Goal: Information Seeking & Learning: Check status

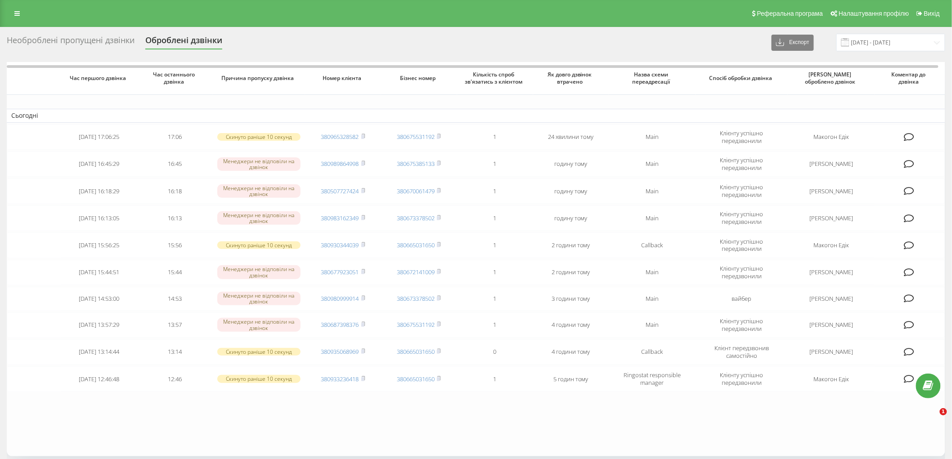
click at [56, 42] on div "Необроблені пропущені дзвінки" at bounding box center [71, 43] width 128 height 14
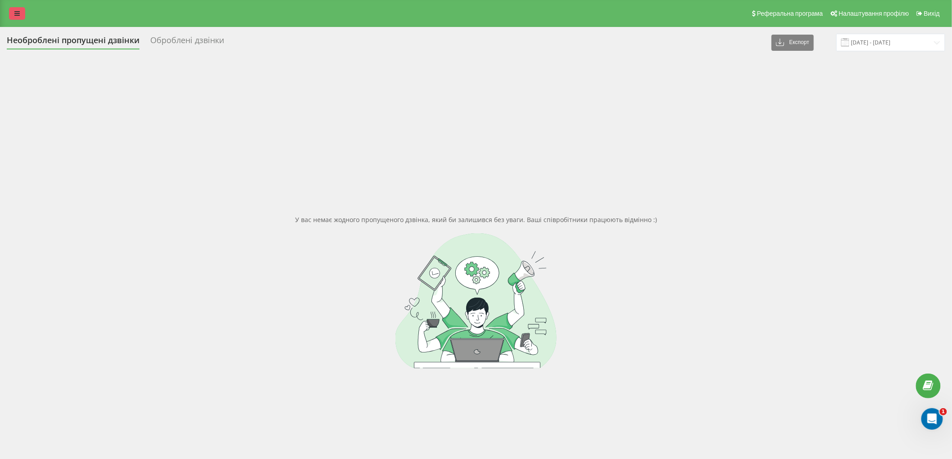
click at [13, 9] on link at bounding box center [17, 13] width 16 height 13
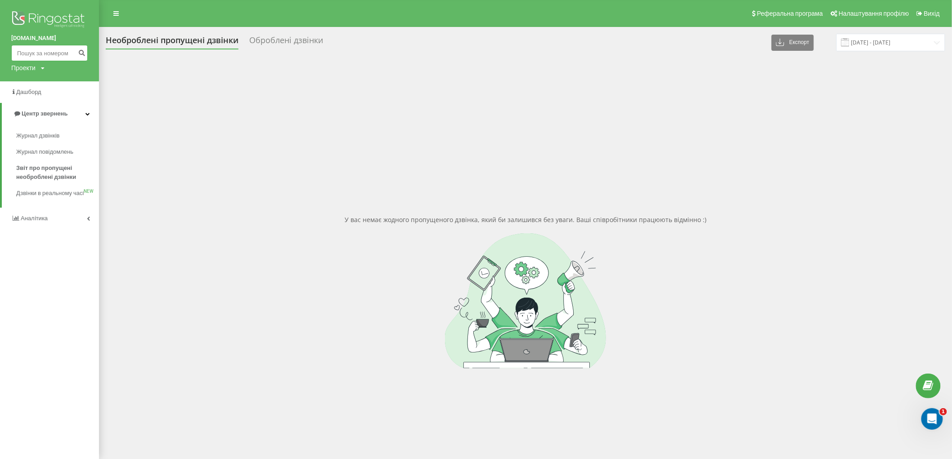
click at [41, 54] on input at bounding box center [49, 53] width 76 height 16
paste input "(093) 033-76-42"
type input "(093) 033-76-42"
click at [80, 52] on icon "submit" at bounding box center [82, 51] width 8 height 5
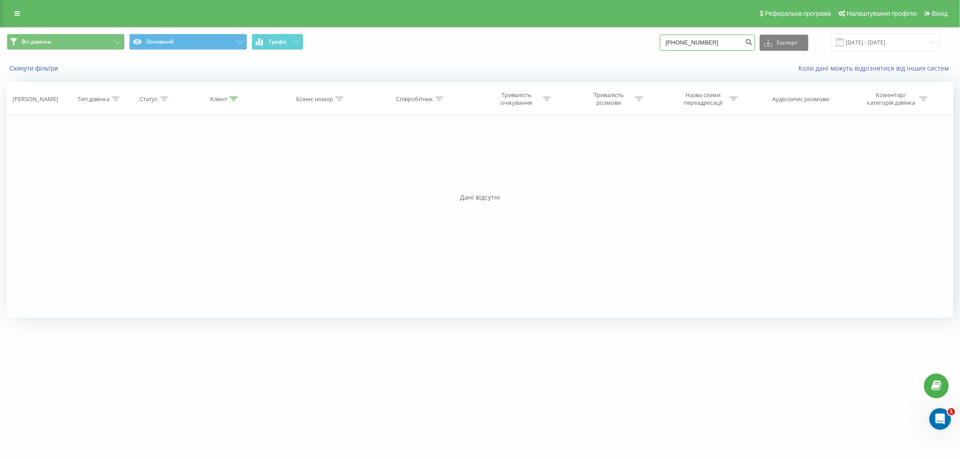
click at [705, 45] on input "(093)033-76-42" at bounding box center [707, 43] width 95 height 16
type input "0930337642"
click at [753, 39] on icon "submit" at bounding box center [749, 40] width 8 height 5
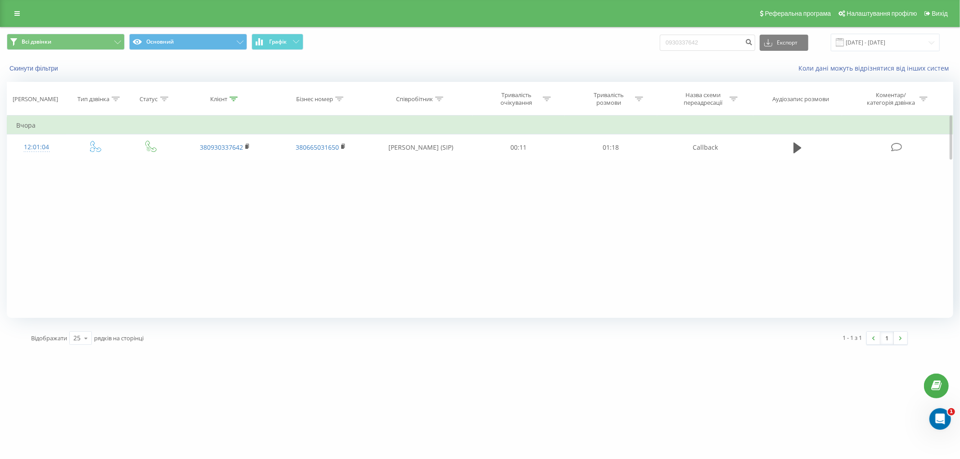
click at [405, 281] on div "Фільтрувати за умовою Дорівнює Введіть значення Скасувати OK Фільтрувати за умо…" at bounding box center [480, 217] width 946 height 202
click at [869, 43] on input "22.05.2025 - 22.08.2025" at bounding box center [885, 43] width 109 height 18
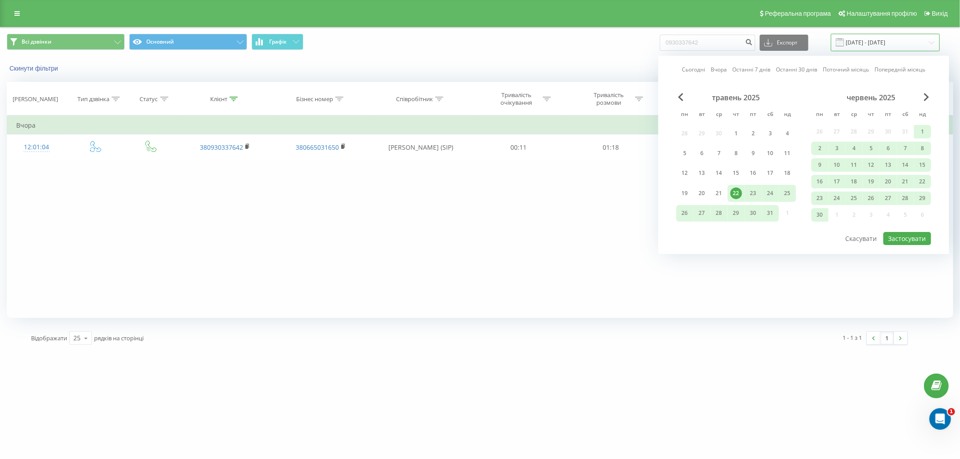
click at [869, 43] on input "22.05.2025 - 22.08.2025" at bounding box center [885, 43] width 109 height 18
click at [146, 222] on div "Фільтрувати за умовою Дорівнює Введіть значення Скасувати OK Фільтрувати за умо…" at bounding box center [480, 217] width 946 height 202
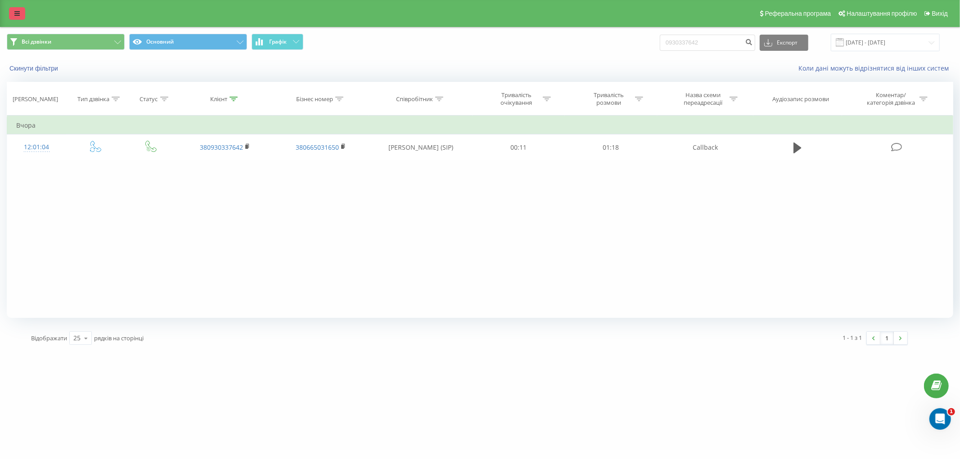
click at [25, 14] on div "Реферальна програма Налаштування профілю Вихід" at bounding box center [480, 13] width 960 height 27
click at [3, 17] on div "Реферальна програма Налаштування профілю Вихід" at bounding box center [480, 13] width 960 height 27
click at [19, 15] on icon at bounding box center [16, 13] width 5 height 6
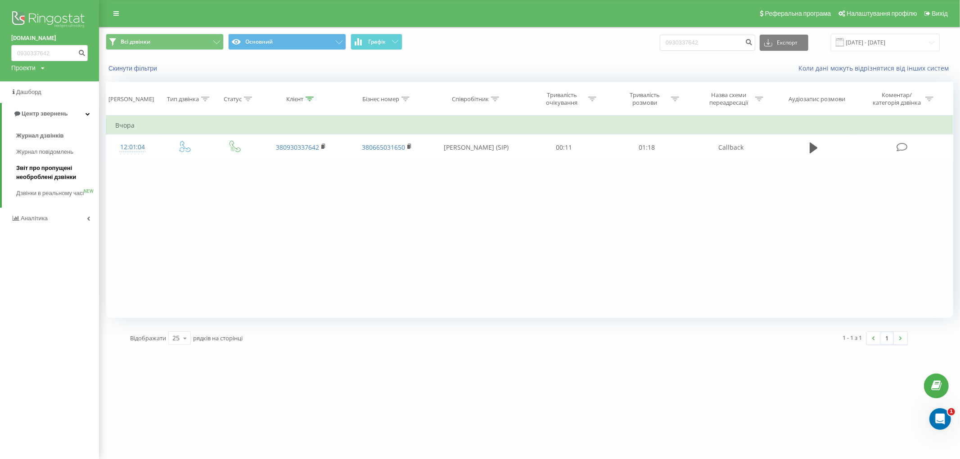
click at [56, 179] on span "Звіт про пропущені необроблені дзвінки" at bounding box center [55, 173] width 78 height 18
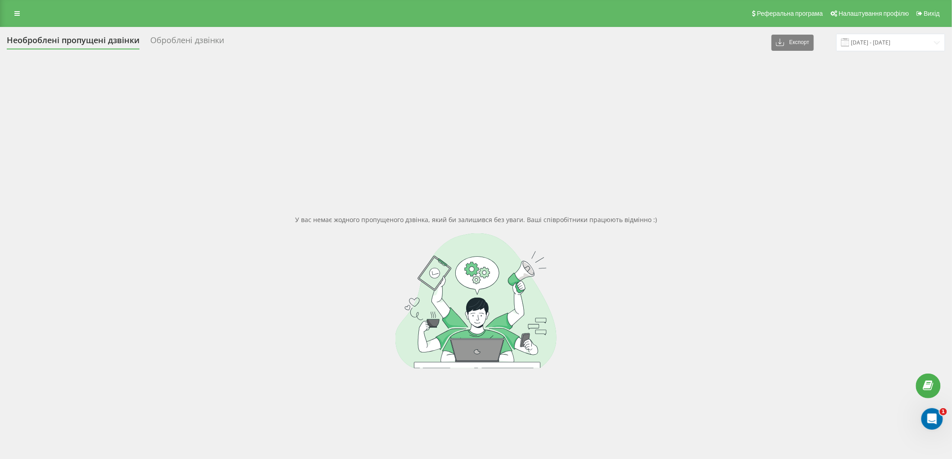
click at [33, 51] on div "Необроблені пропущені дзвінки Оброблені дзвінки Експорт .csv .xlsx [DATE] - [DA…" at bounding box center [476, 43] width 939 height 18
click at [35, 40] on div "Необроблені пропущені дзвінки" at bounding box center [73, 43] width 133 height 14
